Goal: Find specific page/section: Find specific page/section

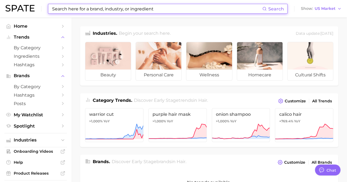
click at [167, 7] on input at bounding box center [157, 8] width 211 height 9
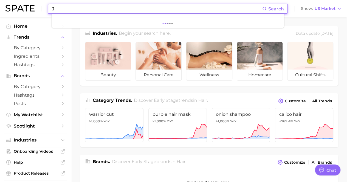
type input "J"
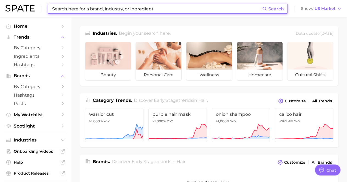
type input "L"
click at [28, 89] on span "by Category" at bounding box center [36, 86] width 44 height 5
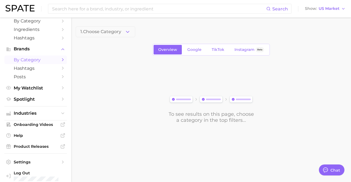
scroll to position [32, 0]
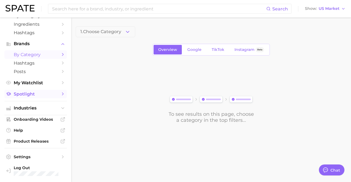
click at [45, 96] on span "Spotlight" at bounding box center [36, 94] width 44 height 5
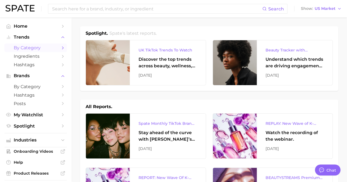
click at [38, 49] on span "by Category" at bounding box center [36, 47] width 44 height 5
